Goal: Task Accomplishment & Management: Manage account settings

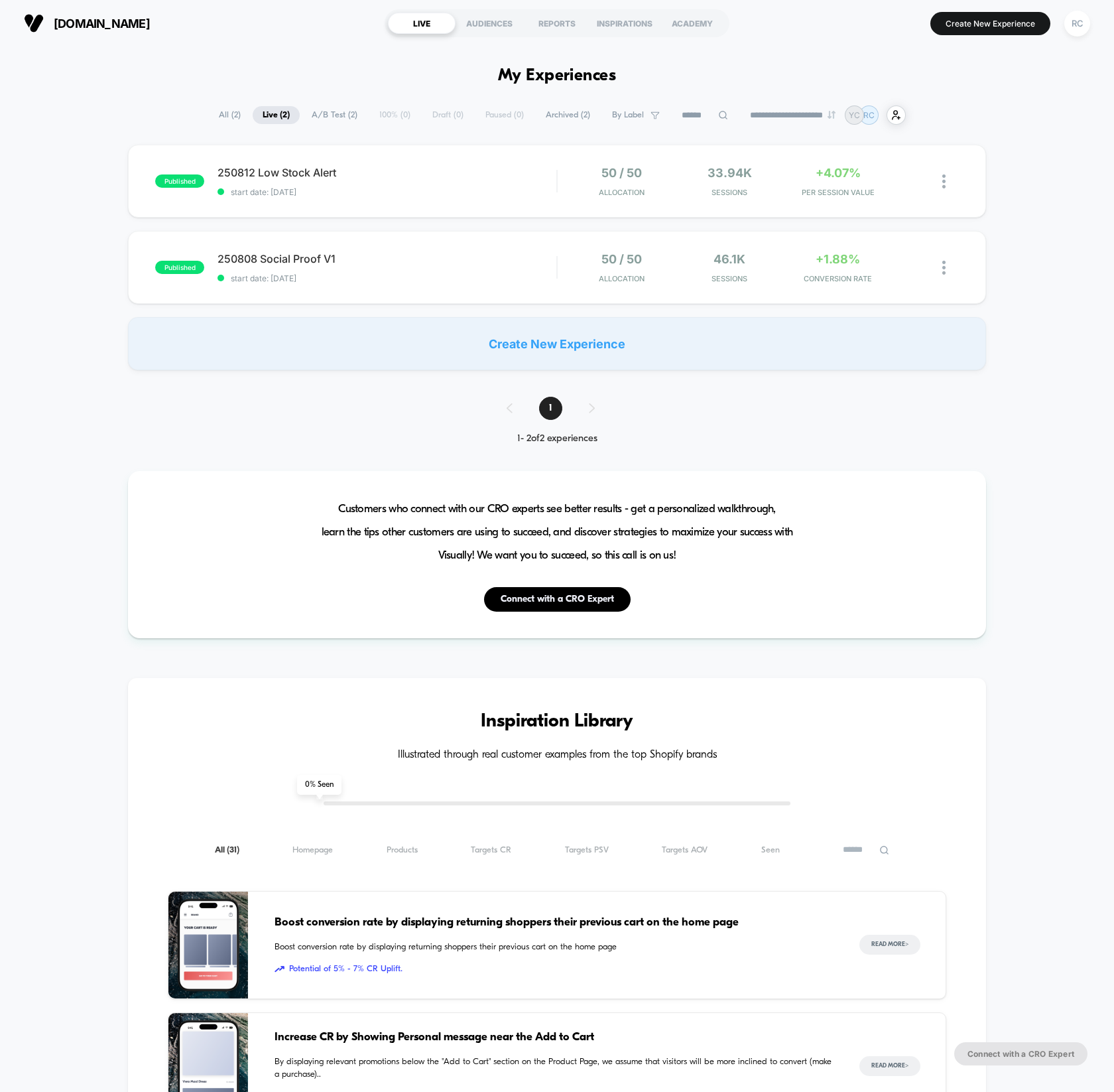
click at [1109, 269] on div "published 250812 Low Stock Alert start date: [DATE] 50 / 50 Allocation 33.94k S…" at bounding box center [557, 257] width 1114 height 225
click at [283, 169] on span "250812 Low Stock Alert Click to edit experience details" at bounding box center [387, 172] width 339 height 13
